Goal: Transaction & Acquisition: Purchase product/service

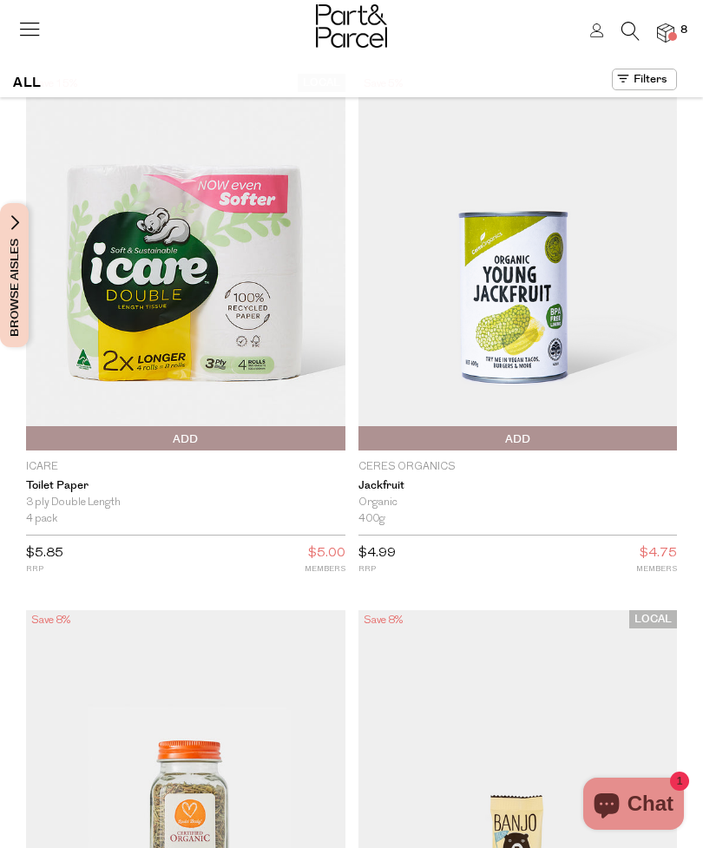
click at [625, 26] on icon at bounding box center [631, 31] width 18 height 19
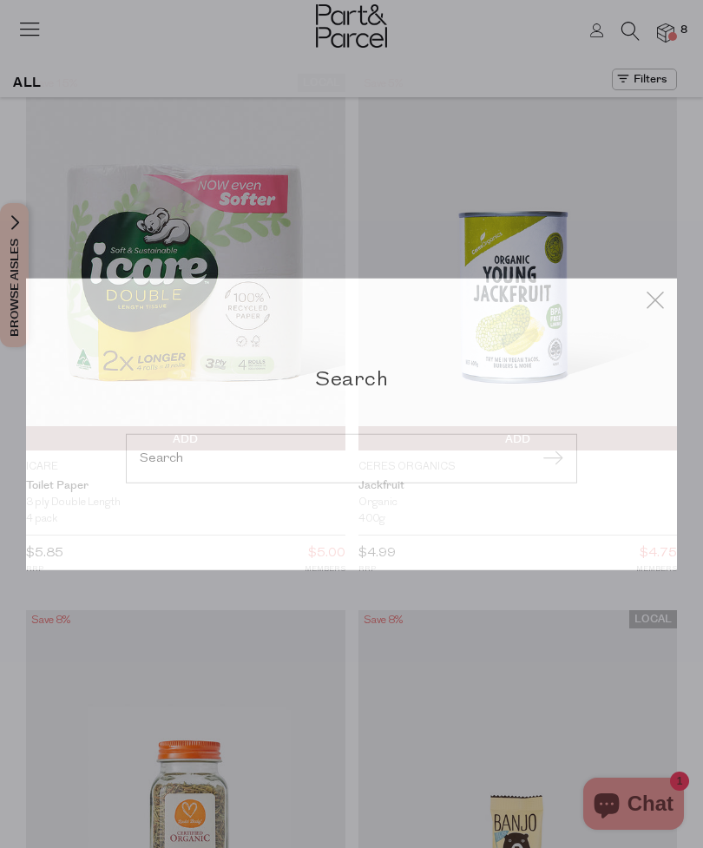
click at [630, 24] on div "Search" at bounding box center [351, 424] width 703 height 848
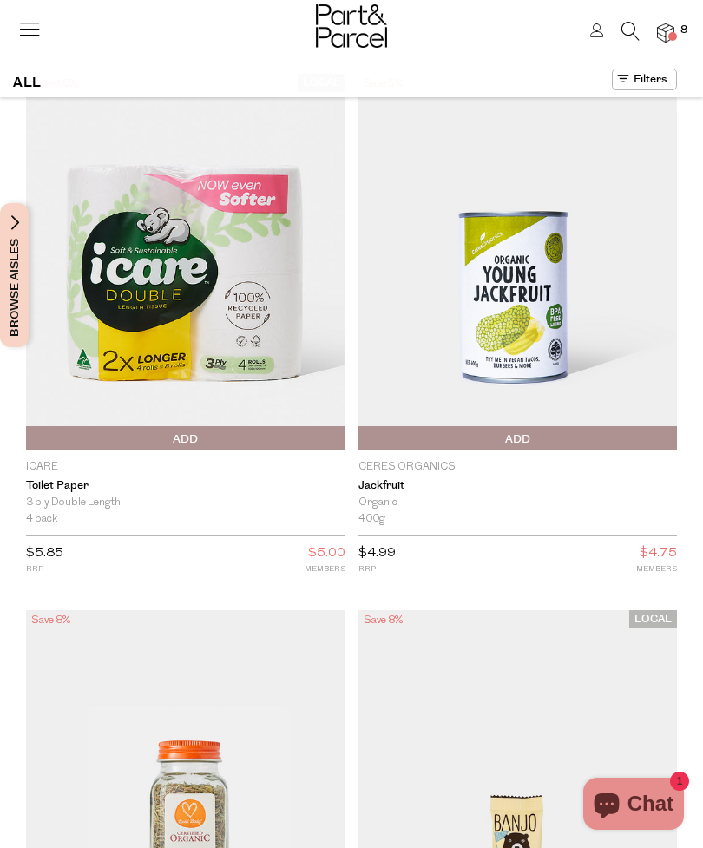
click at [632, 23] on icon at bounding box center [631, 31] width 18 height 19
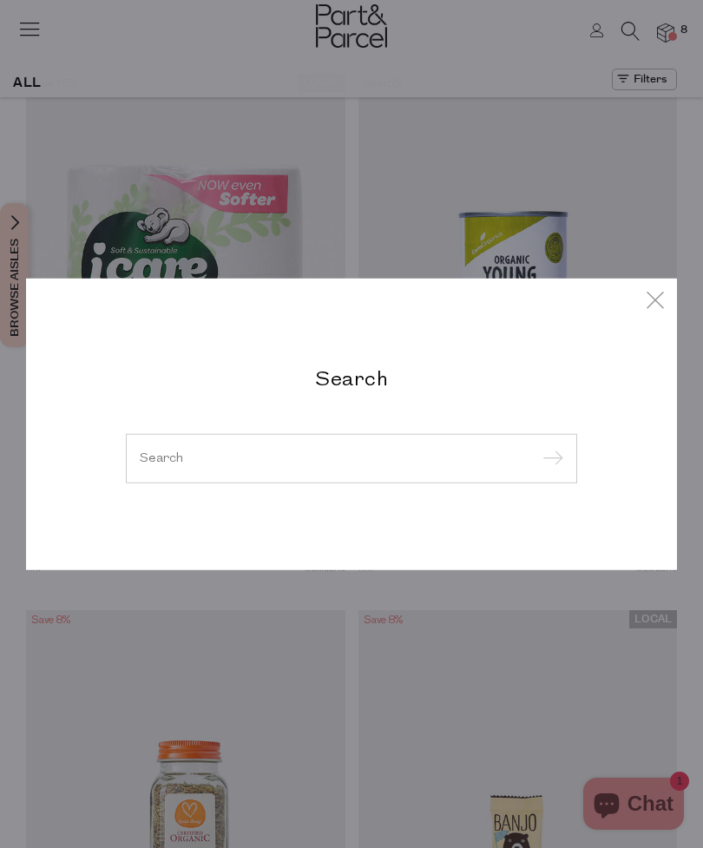
click at [257, 460] on input "search" at bounding box center [352, 458] width 424 height 13
click at [254, 455] on input "search" at bounding box center [352, 458] width 424 height 13
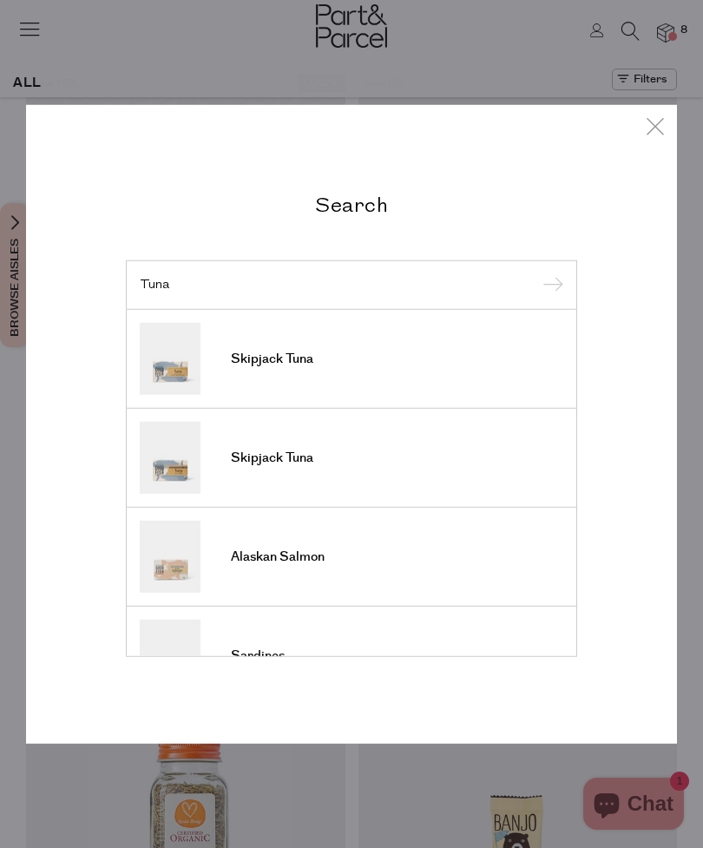
type input "Tuna"
click at [199, 439] on img at bounding box center [170, 458] width 61 height 72
click at [365, 453] on link "Skipjack Tuna" at bounding box center [352, 458] width 424 height 72
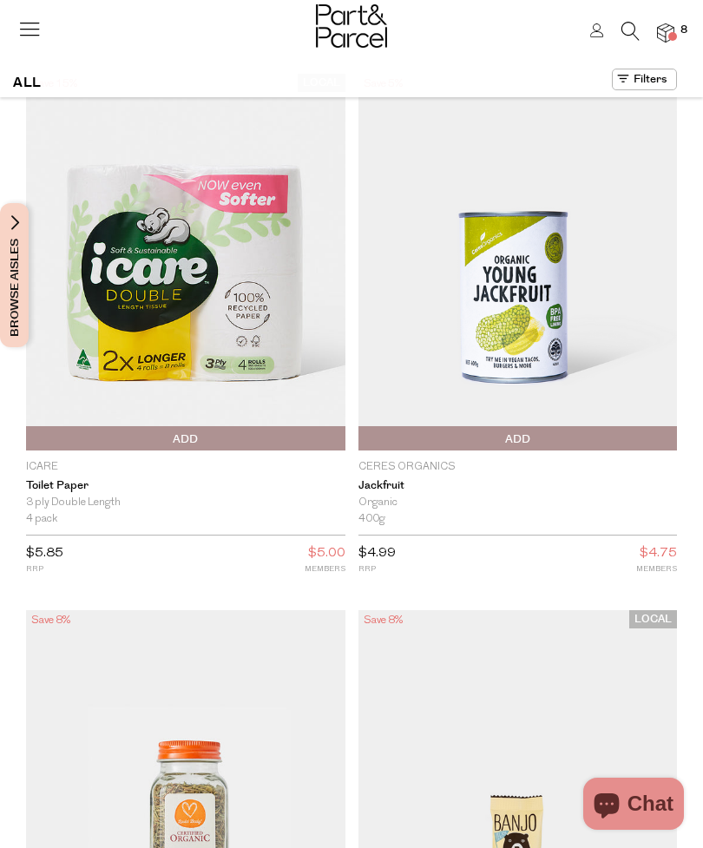
click at [625, 30] on icon at bounding box center [631, 31] width 18 height 19
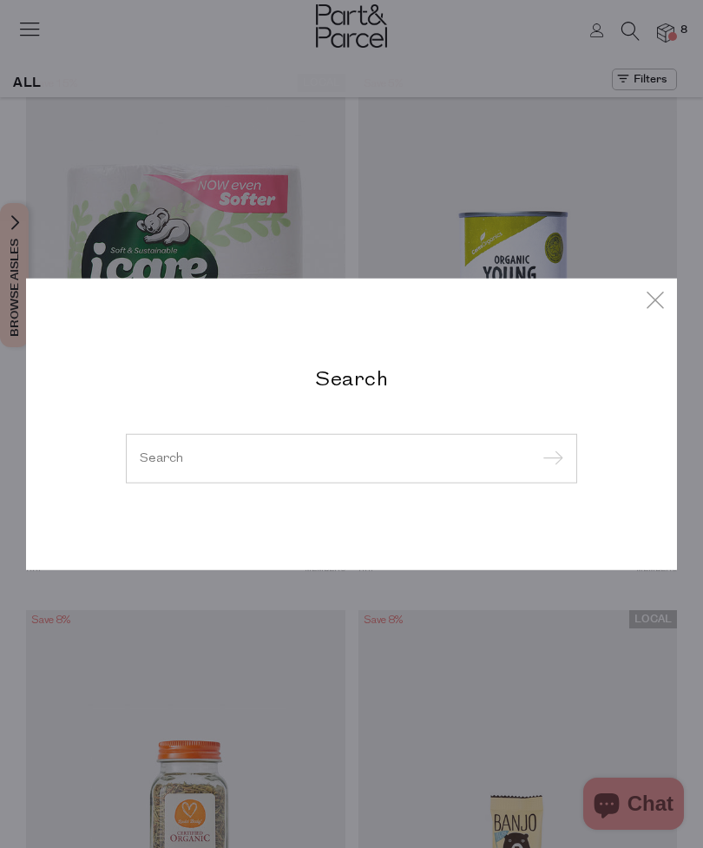
click at [246, 456] on input "search" at bounding box center [352, 458] width 424 height 13
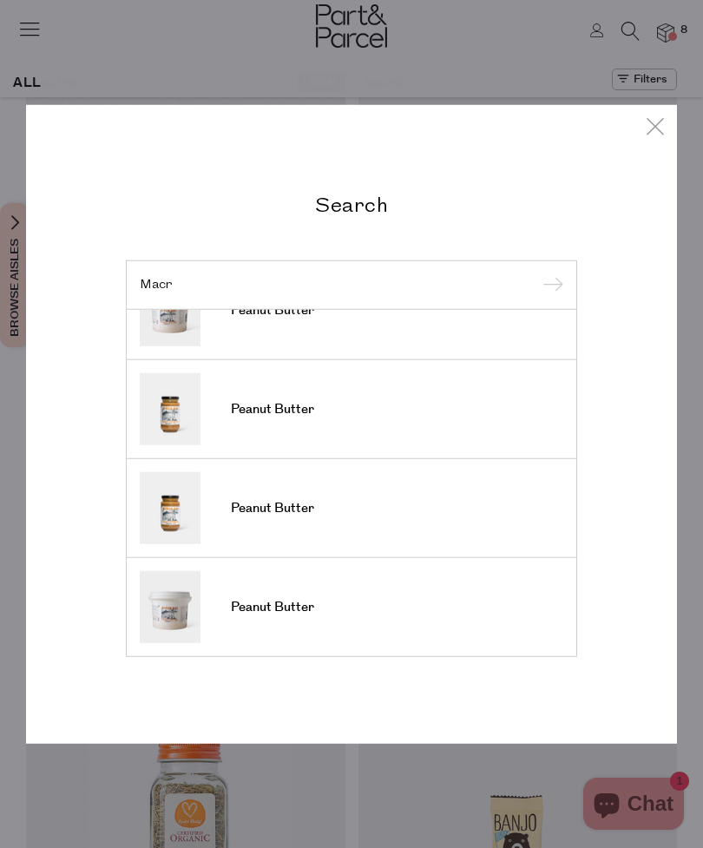
scroll to position [49, 0]
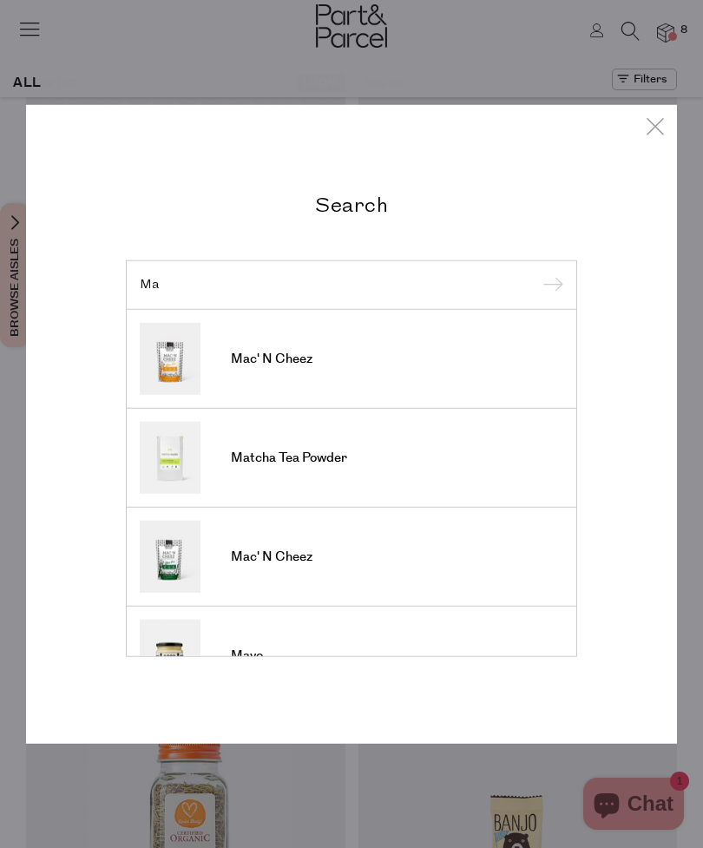
type input "M"
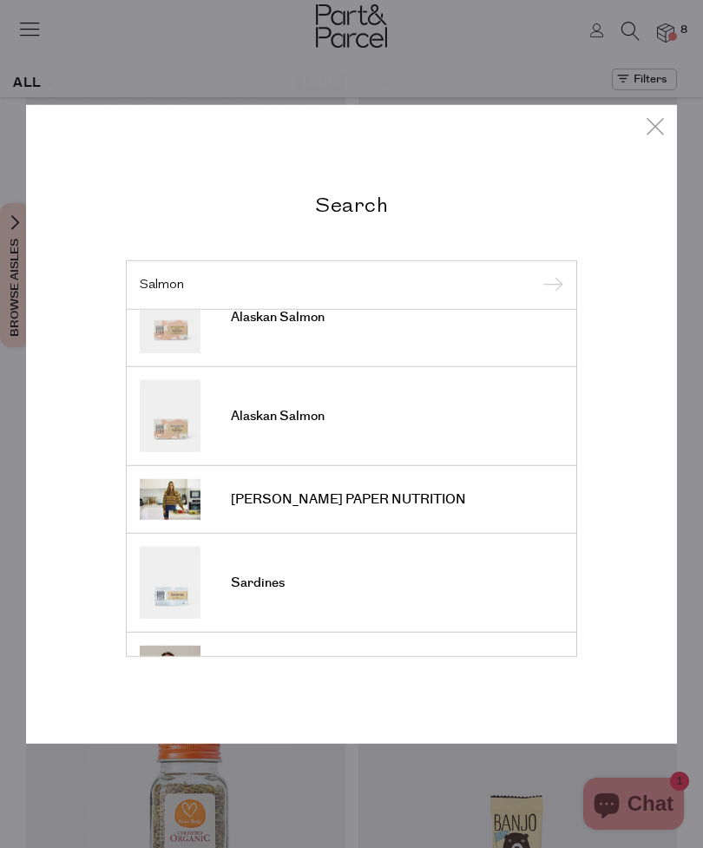
scroll to position [30, 0]
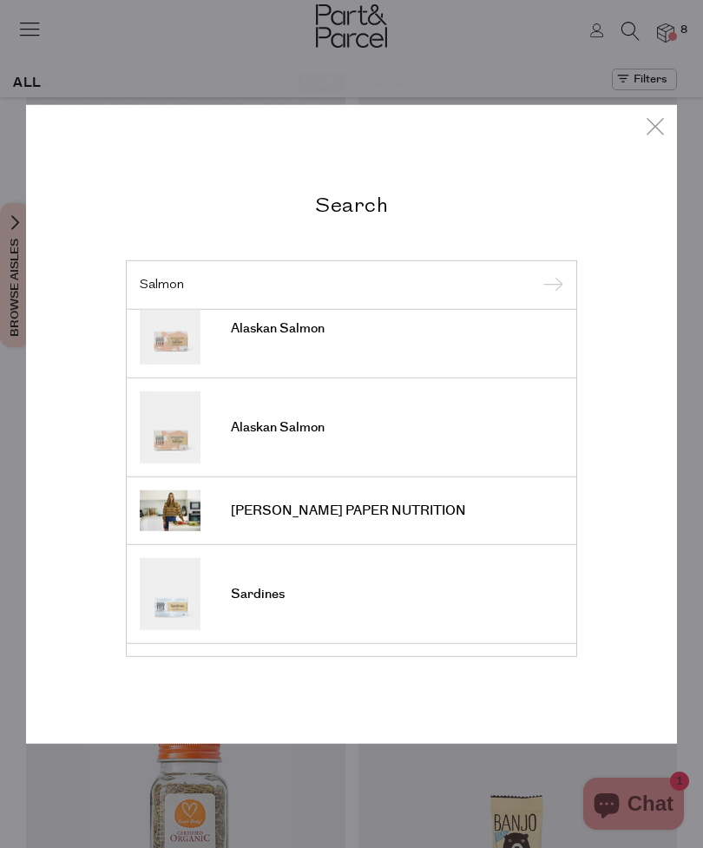
type input "Salmon"
click at [176, 439] on img at bounding box center [170, 428] width 61 height 72
